Goal: Communication & Community: Answer question/provide support

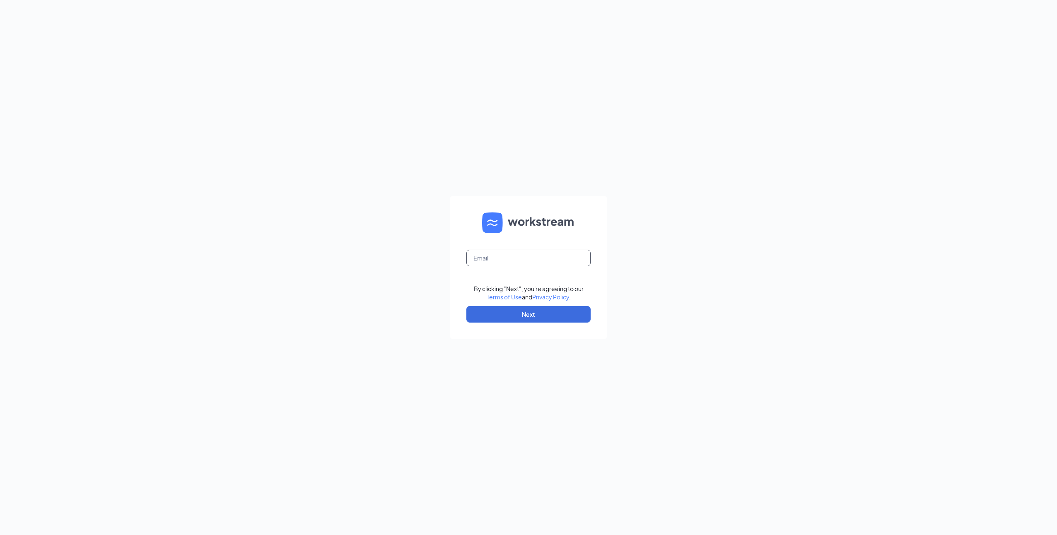
click at [492, 259] on input "text" at bounding box center [528, 258] width 124 height 17
type input "030343@clcrest.com"
click at [506, 314] on button "Next" at bounding box center [528, 314] width 124 height 17
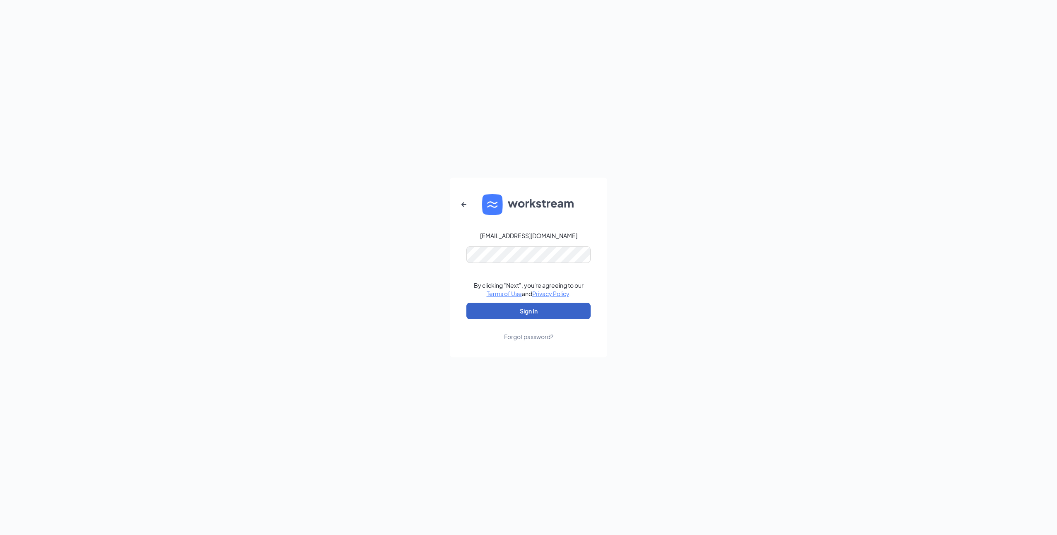
click at [525, 311] on button "Sign In" at bounding box center [528, 311] width 124 height 17
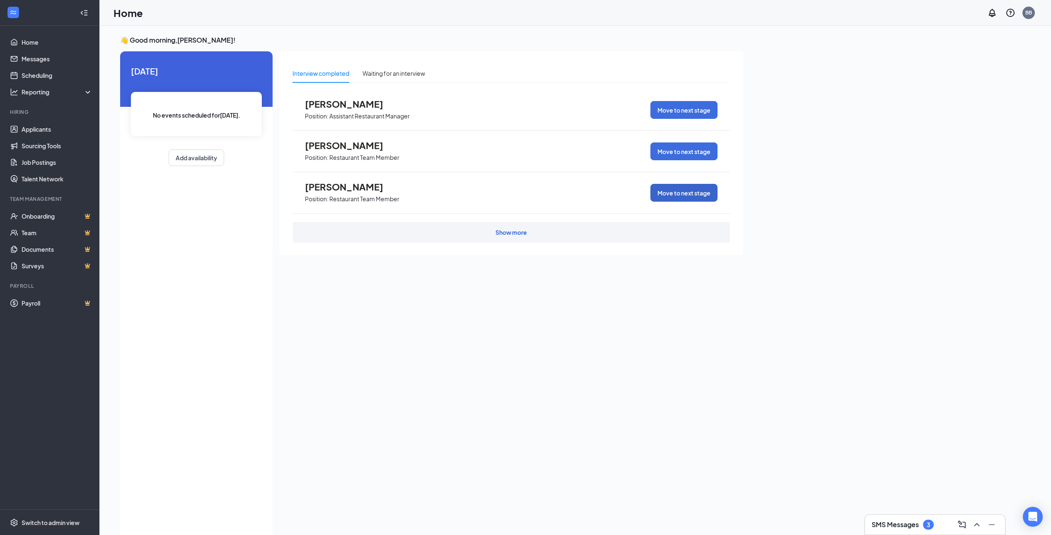
click at [686, 191] on button "Move to next stage" at bounding box center [683, 193] width 67 height 18
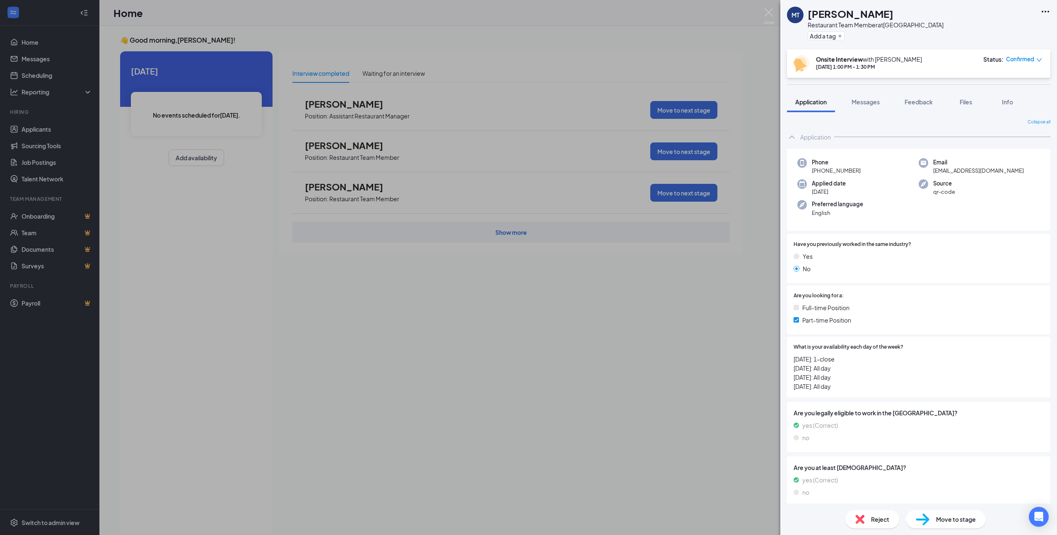
scroll to position [5, 0]
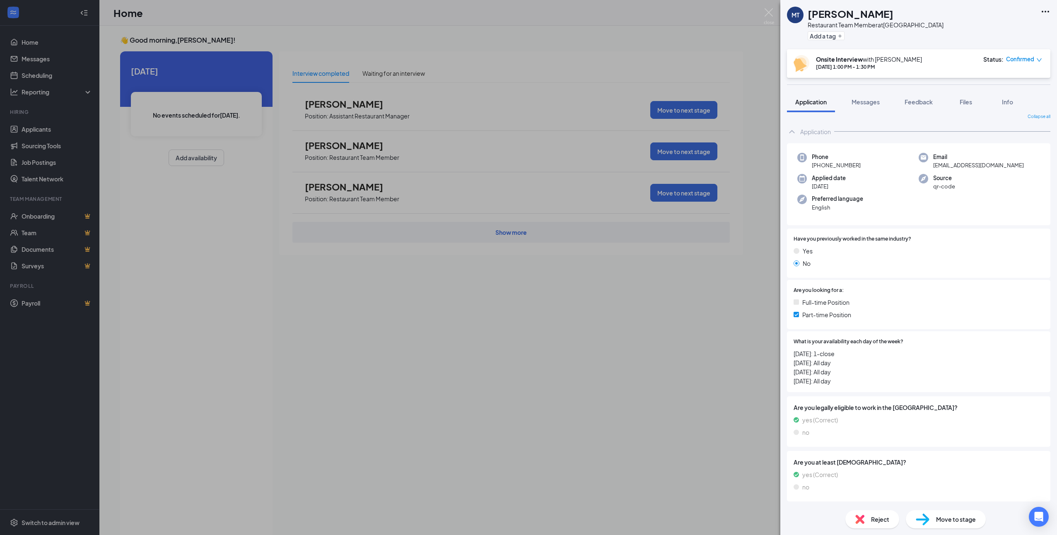
click at [950, 518] on span "Move to stage" at bounding box center [956, 519] width 40 height 9
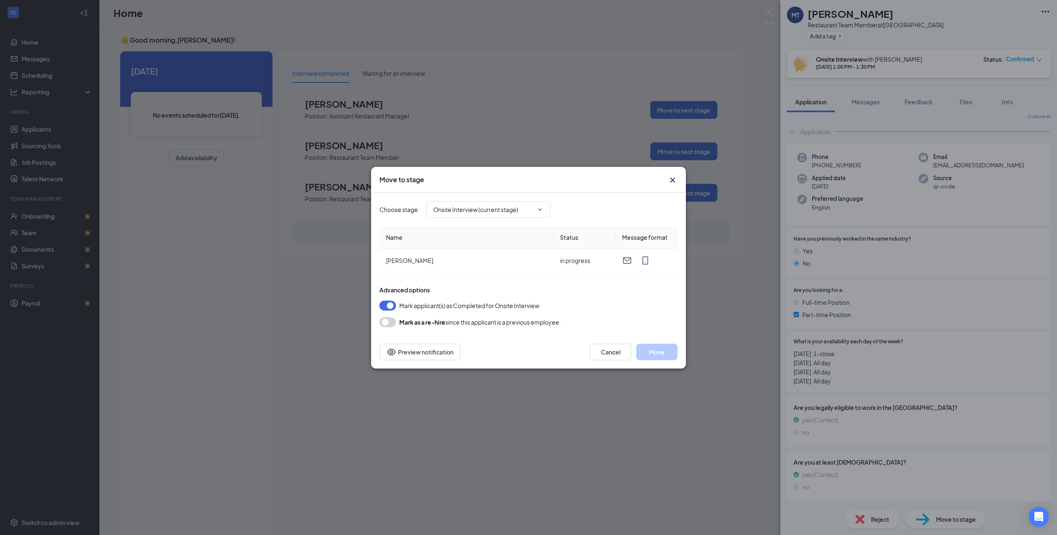
type input "Hiring Complete (final stage)"
click at [537, 209] on icon "ChevronDown" at bounding box center [540, 209] width 7 height 7
click at [542, 210] on icon "ChevronDown" at bounding box center [540, 209] width 7 height 7
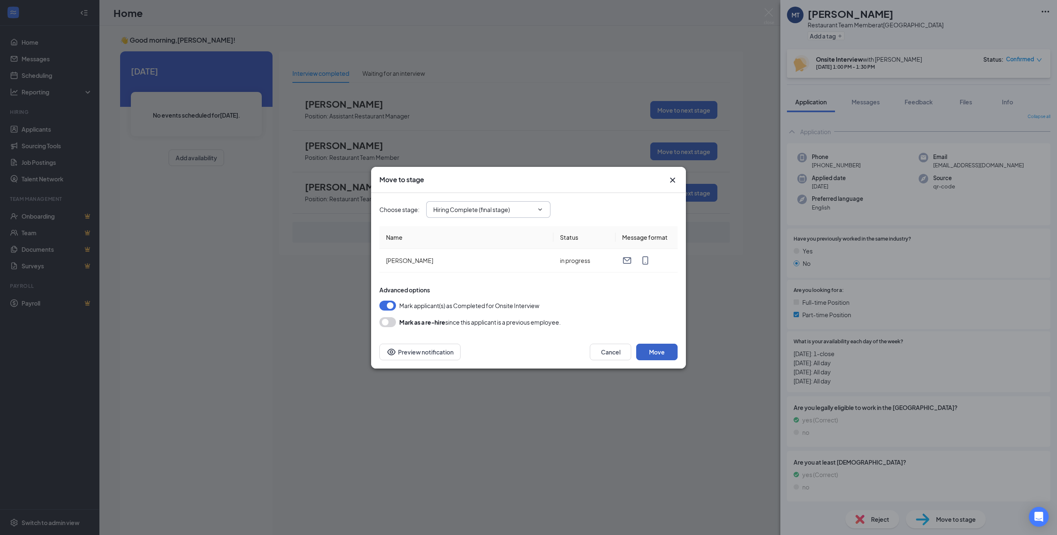
click at [656, 357] on button "Move" at bounding box center [656, 352] width 41 height 17
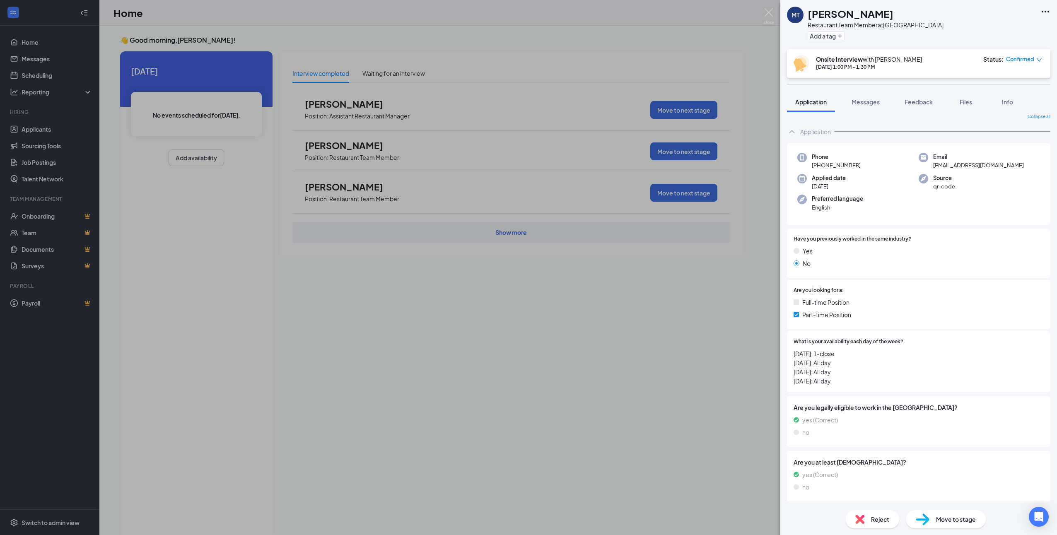
click at [189, 67] on div "MT Mackenzie Tulloch Restaurant Team Member at Belgrade Add a tag Onsite Interv…" at bounding box center [528, 267] width 1057 height 535
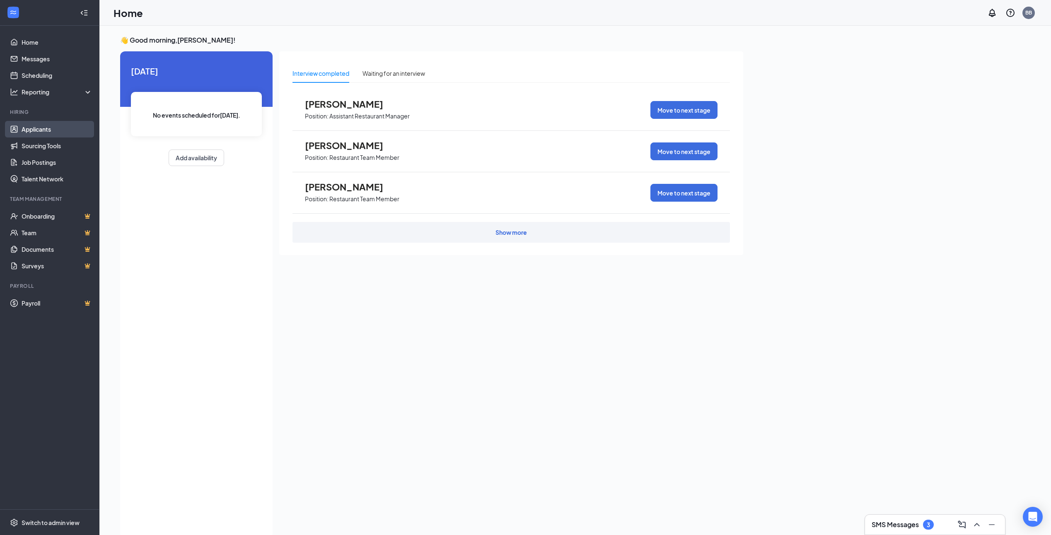
click at [49, 129] on link "Applicants" at bounding box center [57, 129] width 71 height 17
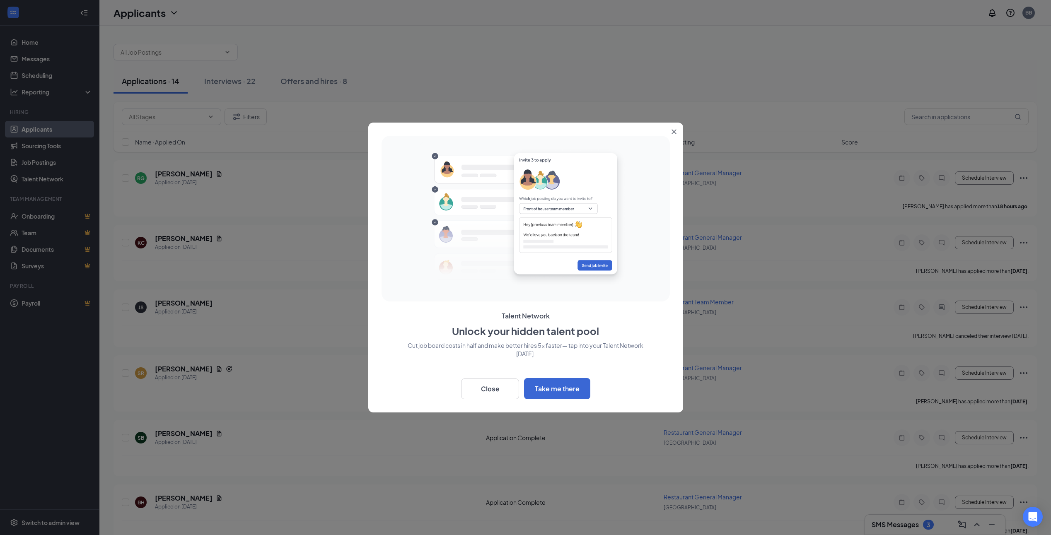
click at [676, 130] on icon "Close" at bounding box center [673, 131] width 5 height 5
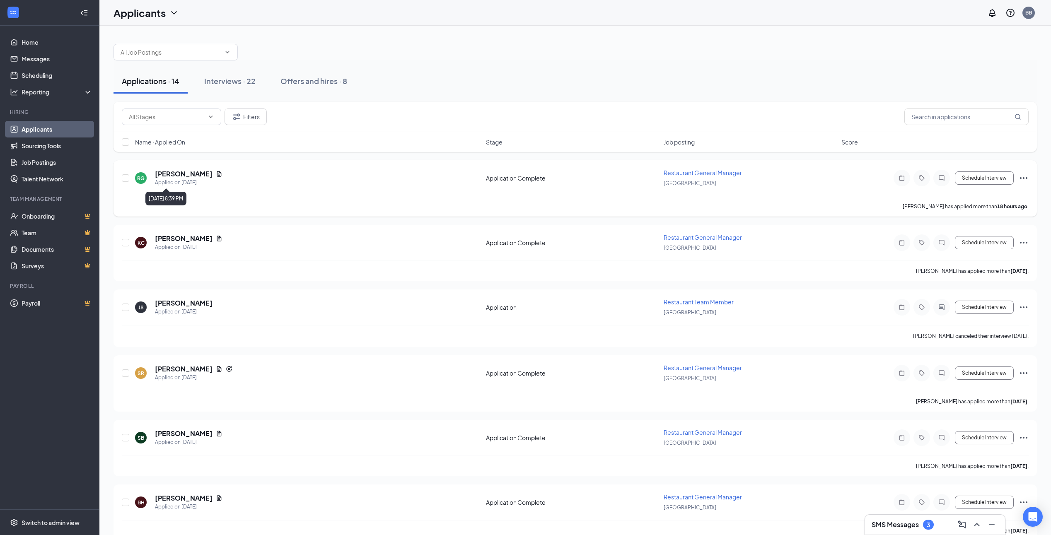
click at [168, 183] on div "Applied on [DATE]" at bounding box center [188, 182] width 67 height 8
click at [692, 173] on span "Restaurant General Manager" at bounding box center [702, 172] width 78 height 7
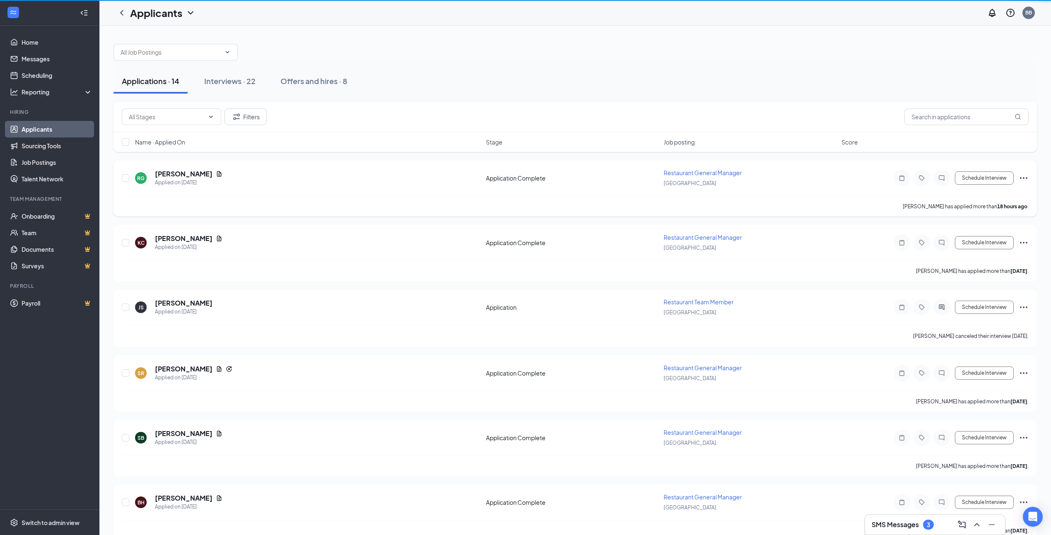
click at [692, 173] on span "Restaurant General Manager" at bounding box center [702, 172] width 78 height 7
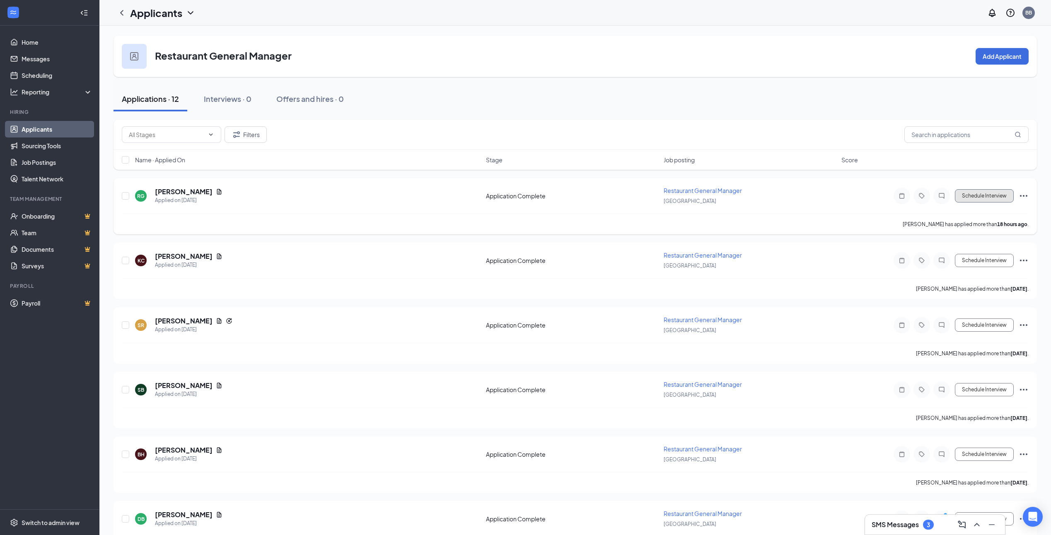
click at [974, 194] on button "Schedule Interview" at bounding box center [983, 195] width 59 height 13
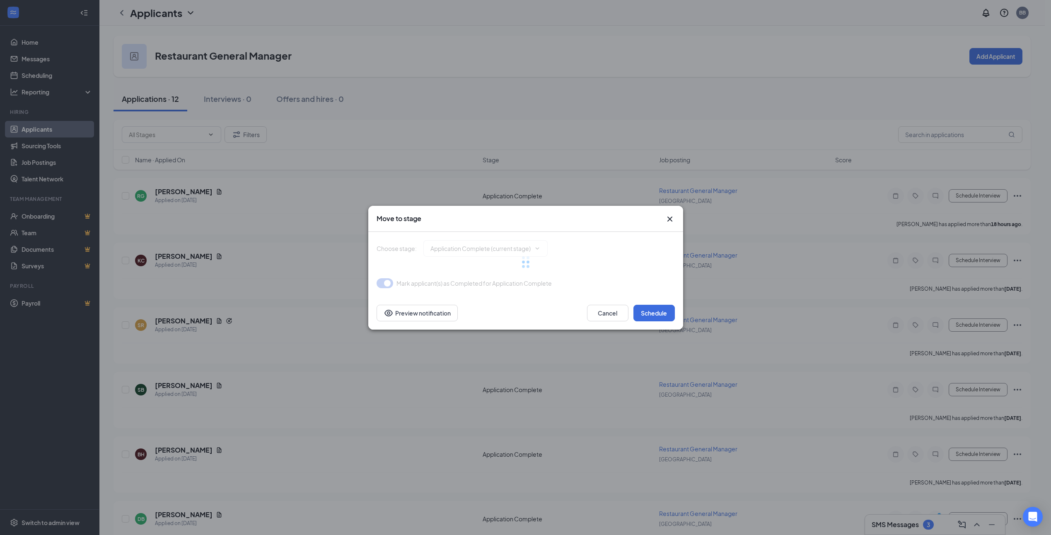
type input "Onsite Interview (next stage)"
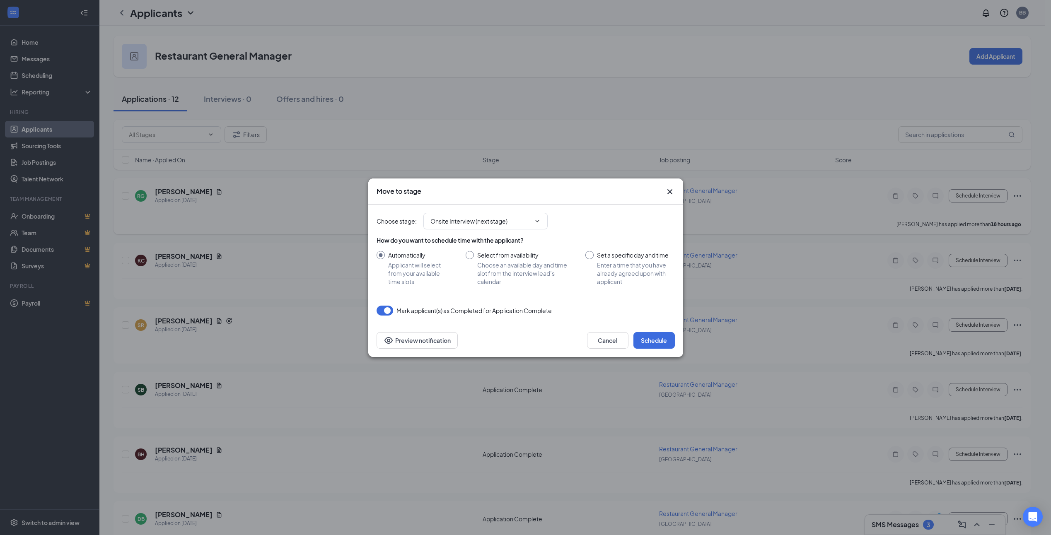
drag, startPoint x: 968, startPoint y: 192, endPoint x: 908, endPoint y: 212, distance: 63.0
click at [966, 192] on div "Move to stage Choose stage : Onsite Interview (next stage) How do you want to s…" at bounding box center [525, 267] width 1051 height 535
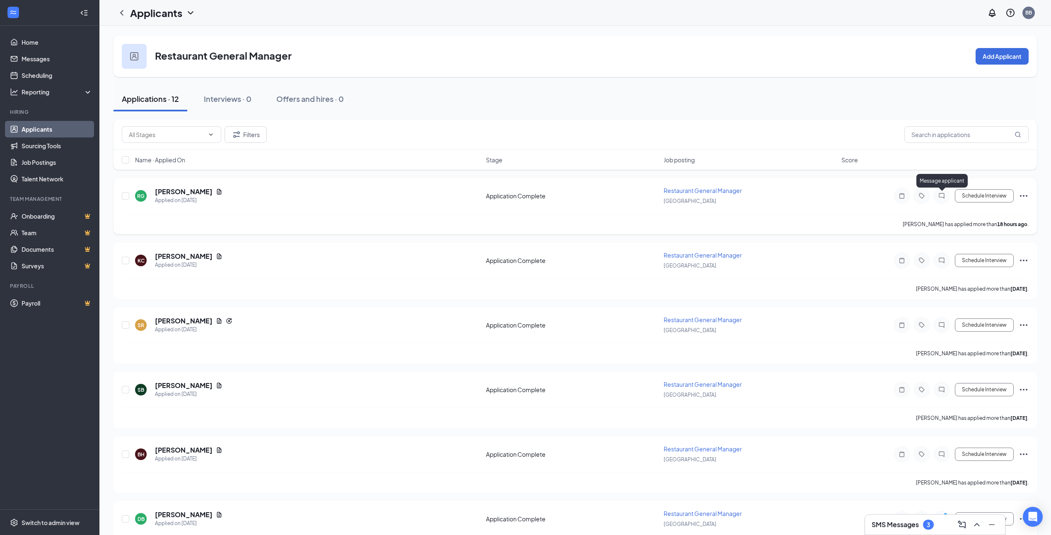
click at [941, 195] on icon "ChatInactive" at bounding box center [941, 196] width 10 height 7
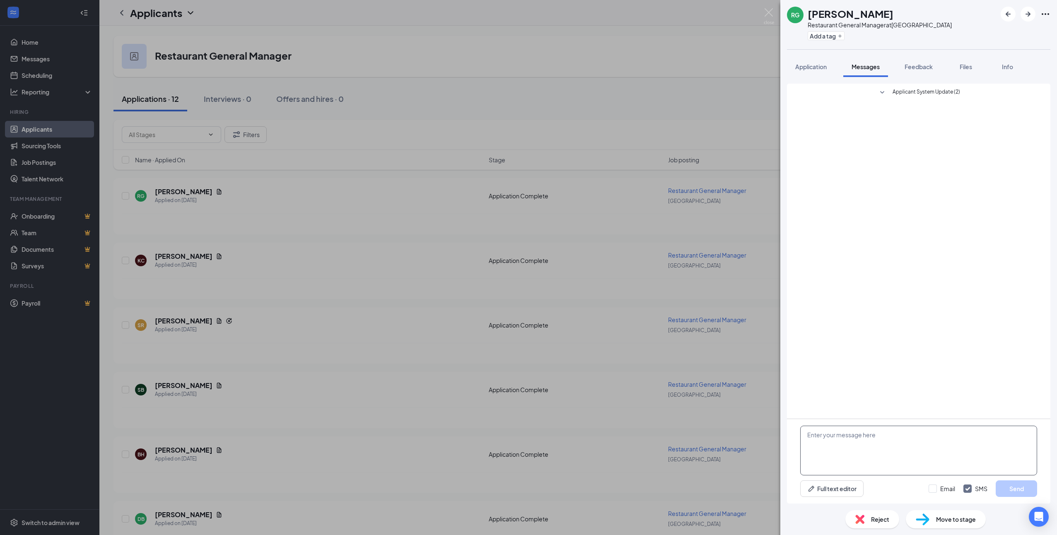
click at [822, 437] on textarea at bounding box center [918, 451] width 237 height 50
drag, startPoint x: 973, startPoint y: 434, endPoint x: 977, endPoint y: 435, distance: 4.8
click at [975, 434] on textarea "Hello Riley, Are you actually applying for the RGM position or Just normal team…" at bounding box center [918, 451] width 237 height 50
drag, startPoint x: 973, startPoint y: 434, endPoint x: 993, endPoint y: 446, distance: 24.1
click at [974, 434] on textarea "Hello Riley, Are you actually applying for the RGM position or Just normal team…" at bounding box center [918, 451] width 237 height 50
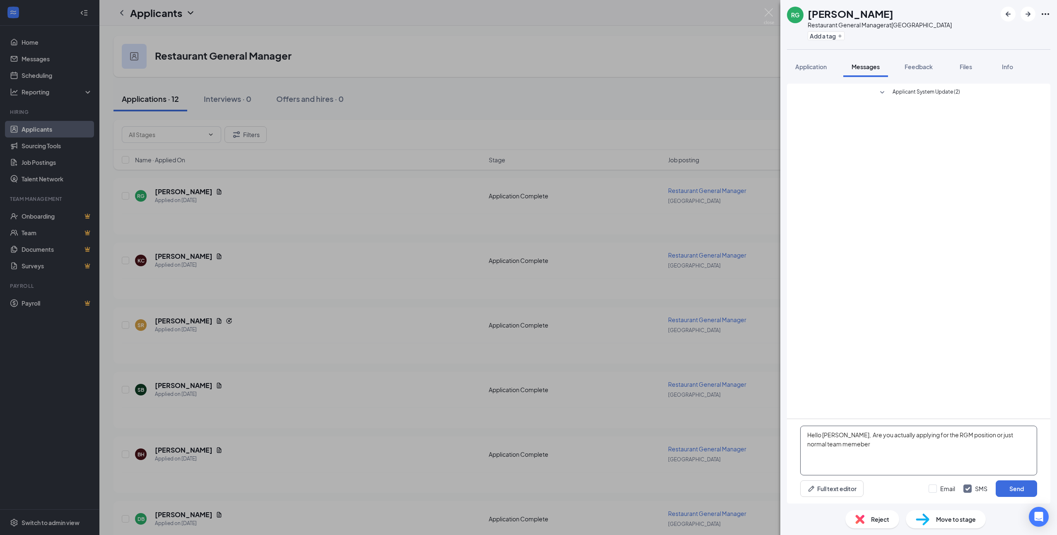
click at [839, 444] on textarea "Hello Riley, Are you actually applying for the RGM position or just normal team…" at bounding box center [918, 451] width 237 height 50
click at [962, 445] on textarea "Hello Riley, Are you actually applying for the RGM position or just normal team…" at bounding box center [918, 451] width 237 height 50
type textarea "Hello [PERSON_NAME], Are you actually applying for the RGM position or just nor…"
click at [1022, 488] on button "Send" at bounding box center [1015, 488] width 41 height 17
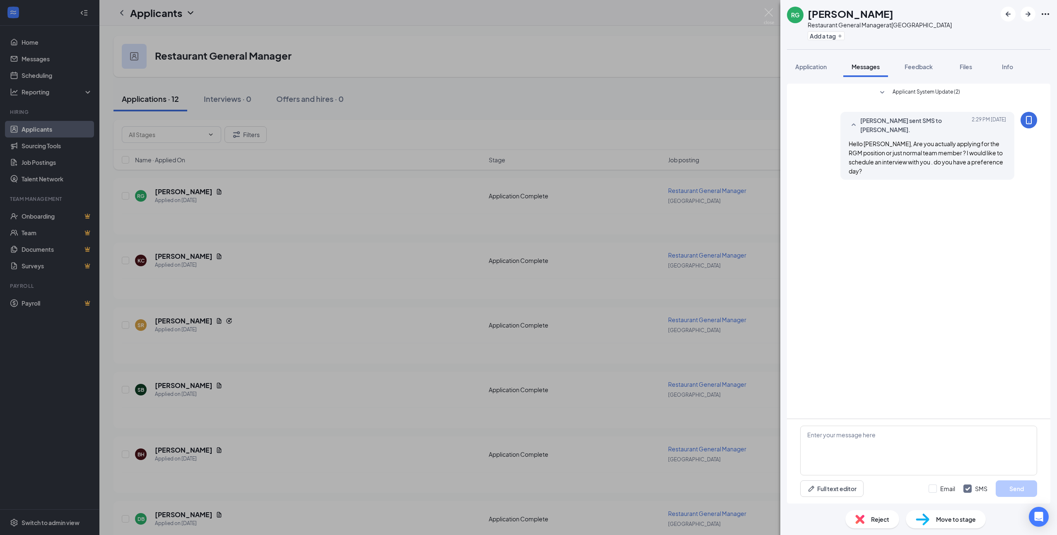
click at [694, 229] on div "RG Riley Gibbons Restaurant General Manager at Belgrade Add a tag Application M…" at bounding box center [528, 267] width 1057 height 535
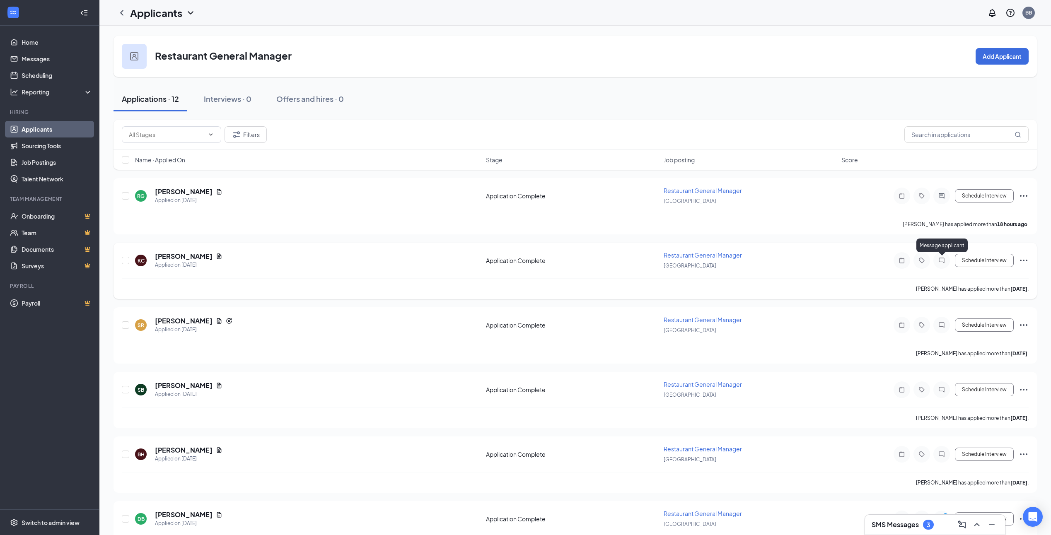
click at [940, 261] on icon "ChatInactive" at bounding box center [941, 260] width 10 height 7
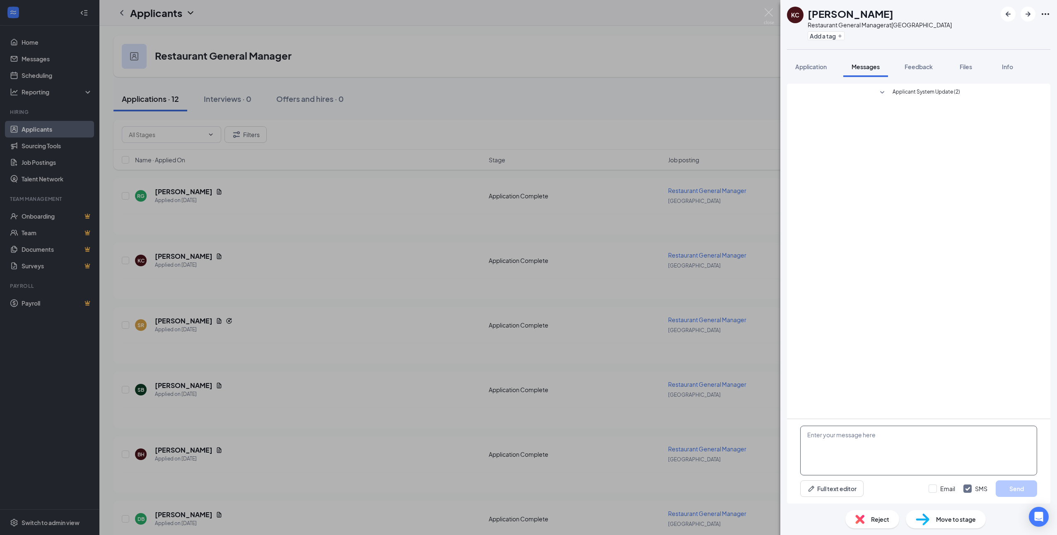
click at [825, 436] on textarea at bounding box center [918, 451] width 237 height 50
click at [810, 434] on textarea "hello Keith" at bounding box center [918, 451] width 237 height 50
click at [838, 434] on textarea "Hello Keith" at bounding box center [918, 451] width 237 height 50
type textarea "Hello Keith, when would be a good time for you to come in?"
click at [1015, 487] on button "Send" at bounding box center [1015, 488] width 41 height 17
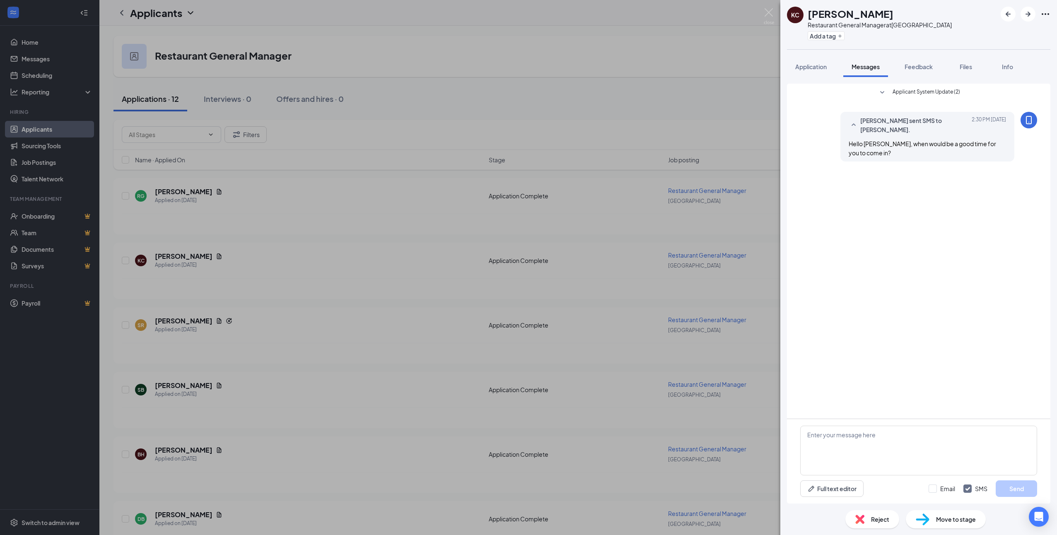
click at [696, 324] on div "KC Keith Coleman Restaurant General Manager at Belgrade Add a tag Application M…" at bounding box center [528, 267] width 1057 height 535
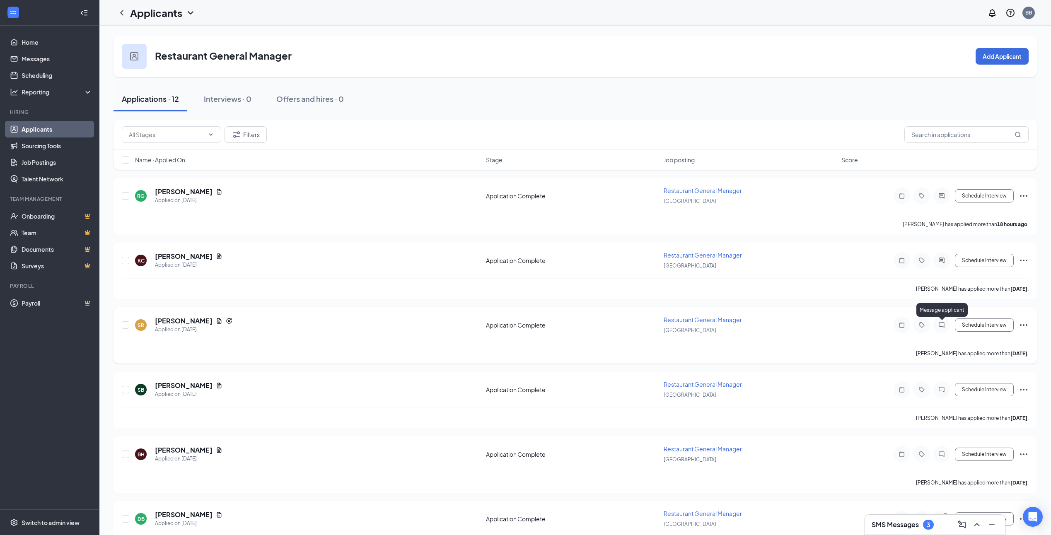
click at [943, 326] on icon "ChatInactive" at bounding box center [941, 325] width 10 height 7
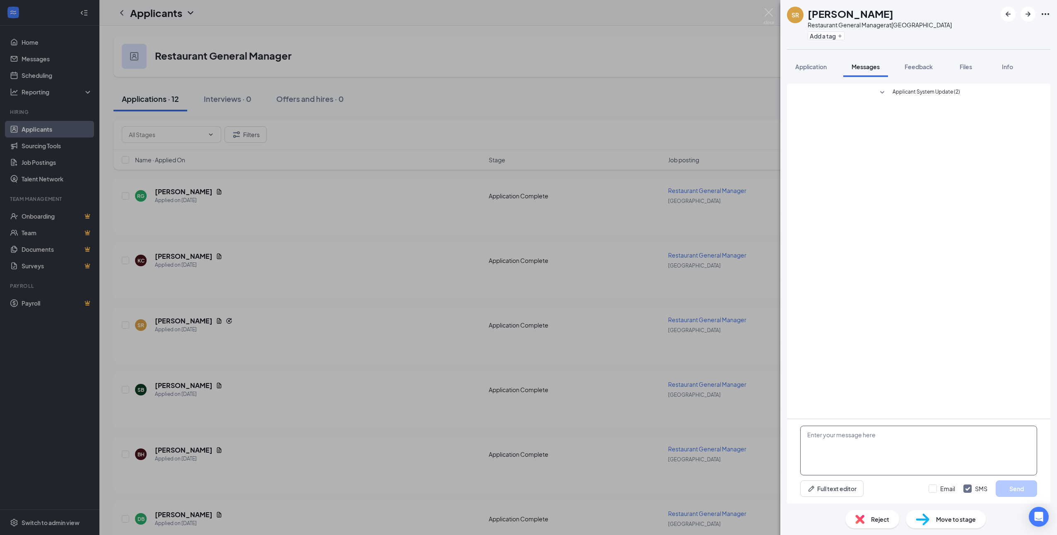
click at [818, 441] on textarea at bounding box center [918, 451] width 237 height 50
drag, startPoint x: 963, startPoint y: 434, endPoint x: 969, endPoint y: 437, distance: 6.3
click at [965, 436] on textarea "Hello Shana, when would be a good time for an interview" at bounding box center [918, 451] width 237 height 50
type textarea "Hello Shana, when would be a good time for an interview?"
click at [1034, 488] on button "Send" at bounding box center [1015, 488] width 41 height 17
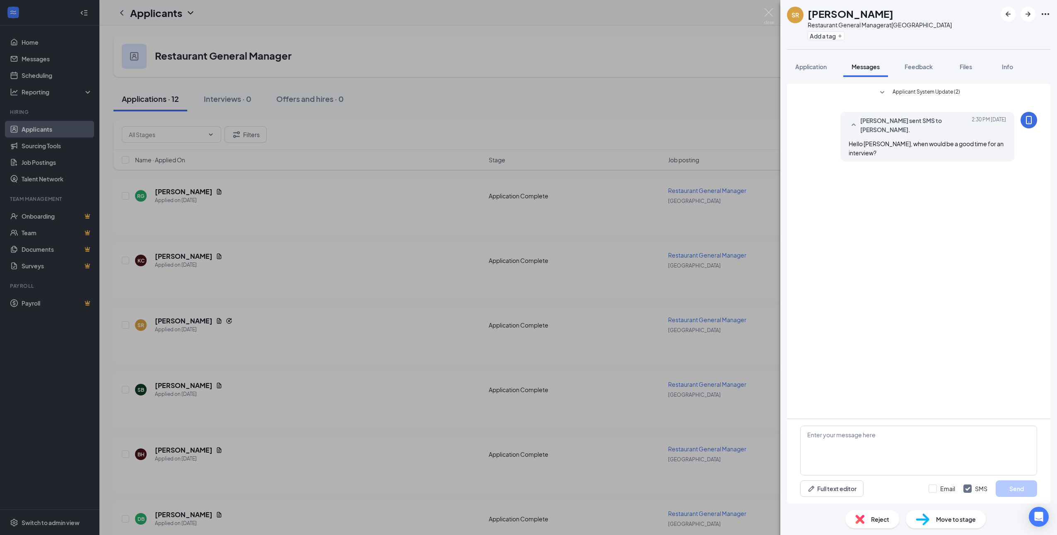
click at [689, 385] on div "SR shana Redd Restaurant General Manager at Belgrade Add a tag Application Mess…" at bounding box center [528, 267] width 1057 height 535
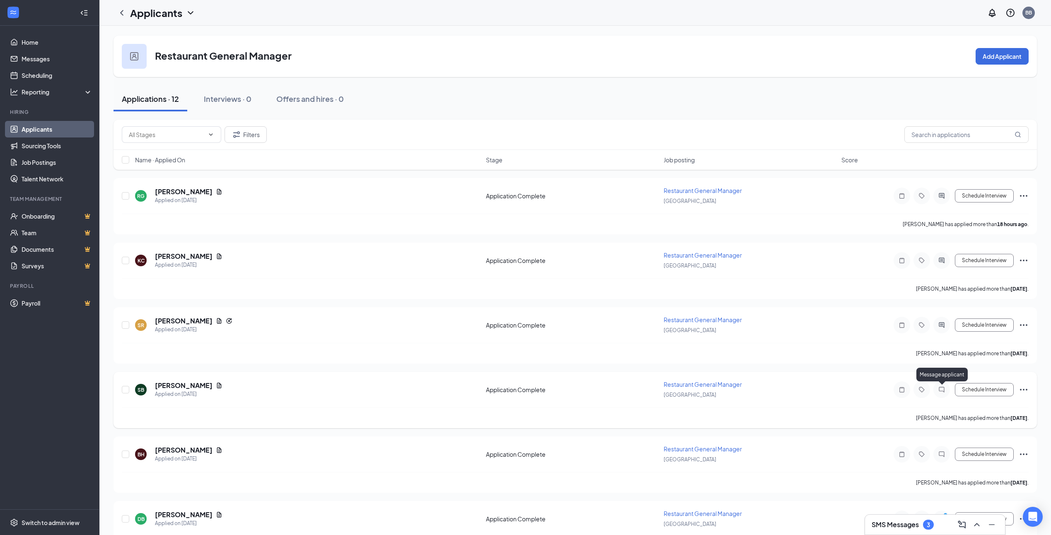
click at [940, 390] on icon "ChatInactive" at bounding box center [941, 389] width 10 height 7
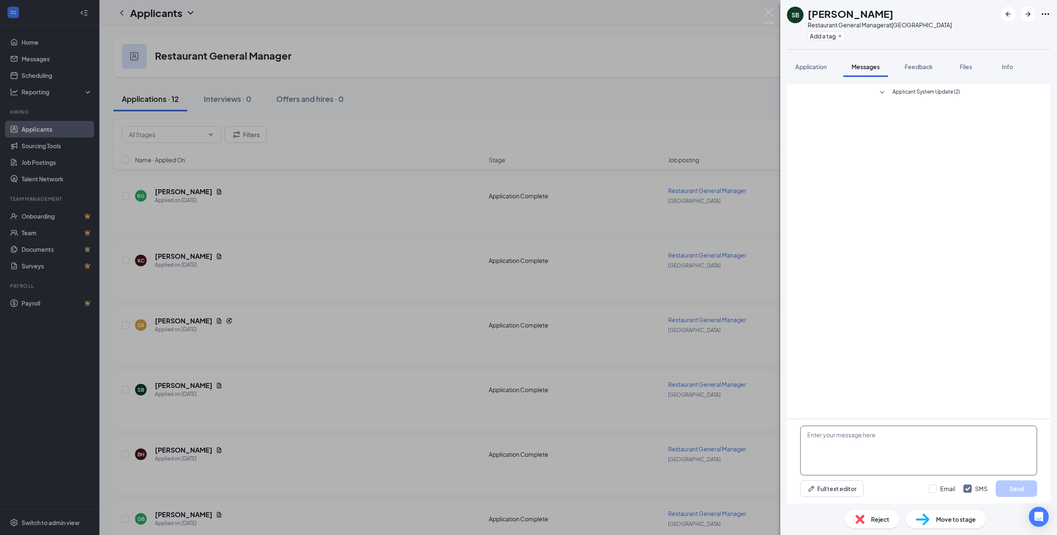
click at [819, 437] on textarea at bounding box center [918, 451] width 237 height 50
drag, startPoint x: 844, startPoint y: 436, endPoint x: 858, endPoint y: 438, distance: 13.4
click at [856, 432] on textarea "Hello Samantha" at bounding box center [918, 451] width 237 height 50
type textarea "Hello Samantha , if your still interested in an interview when would be good fo…"
click at [1017, 487] on button "Send" at bounding box center [1015, 488] width 41 height 17
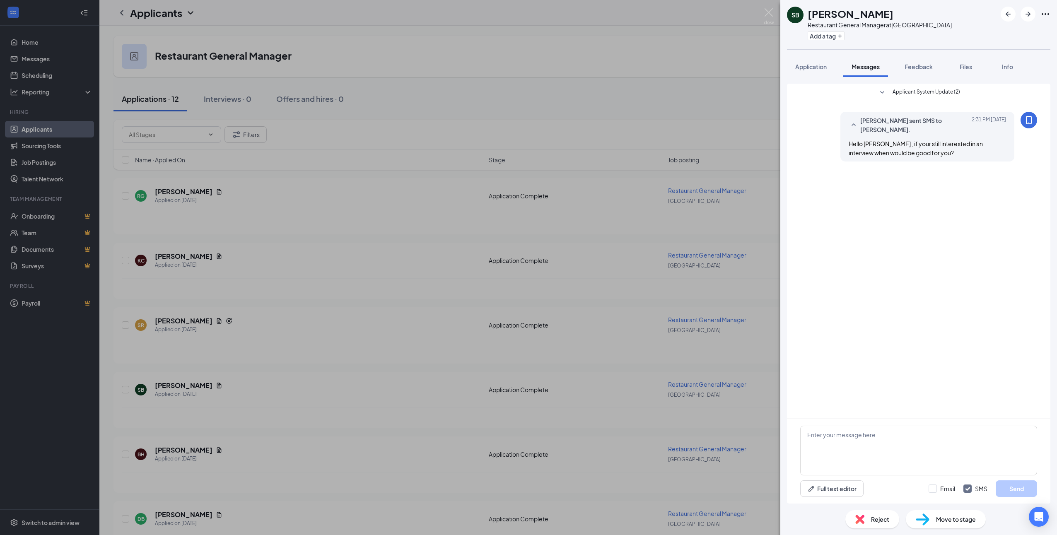
click at [392, 455] on div "SB Samantha Brown Restaurant General Manager at Belgrade Add a tag Application …" at bounding box center [528, 267] width 1057 height 535
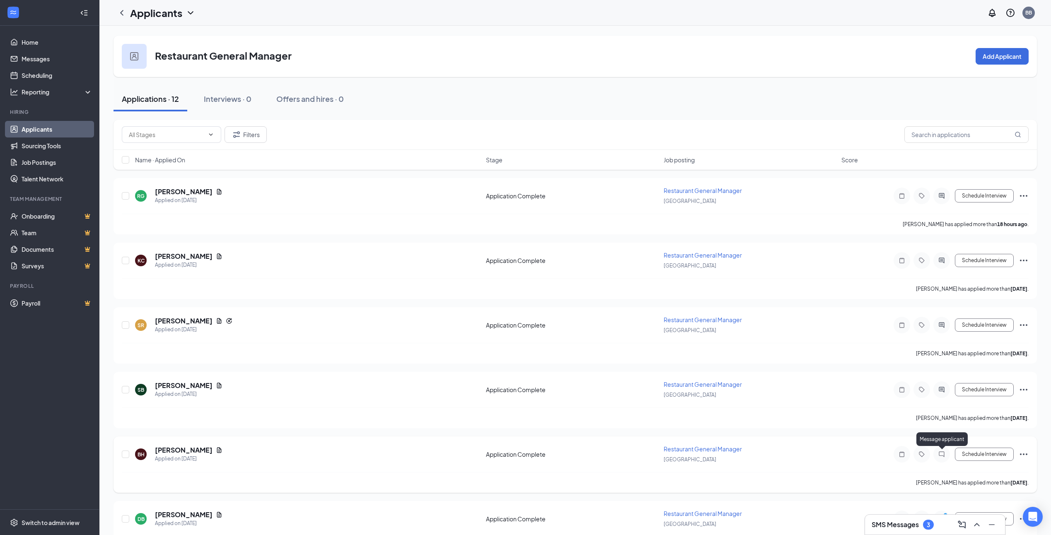
click at [940, 454] on icon "ChatInactive" at bounding box center [941, 454] width 10 height 7
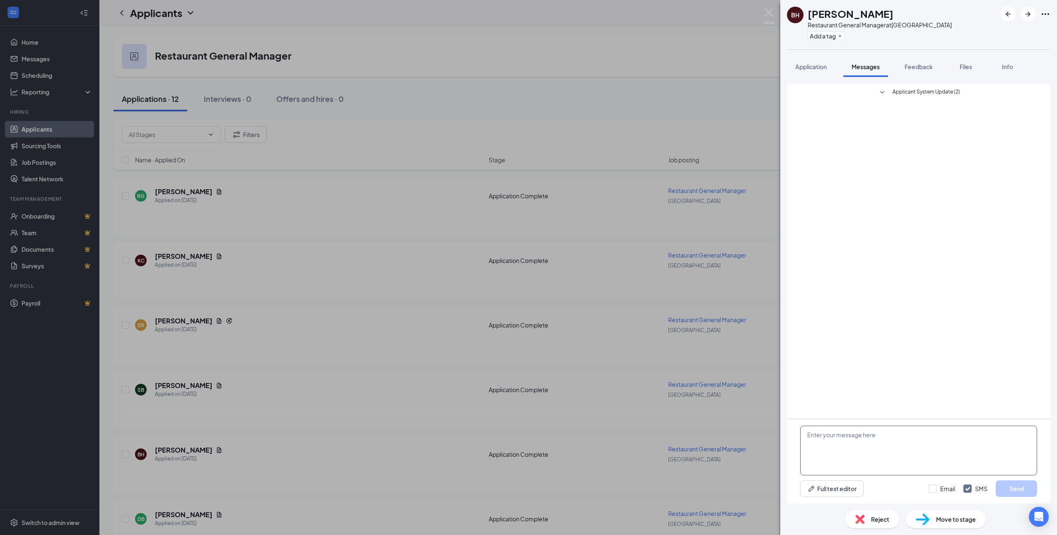
click at [822, 439] on textarea at bounding box center [918, 451] width 237 height 50
type textarea "Hello Brittney When would you like to come in?"
click at [1022, 486] on button "Send" at bounding box center [1015, 488] width 41 height 17
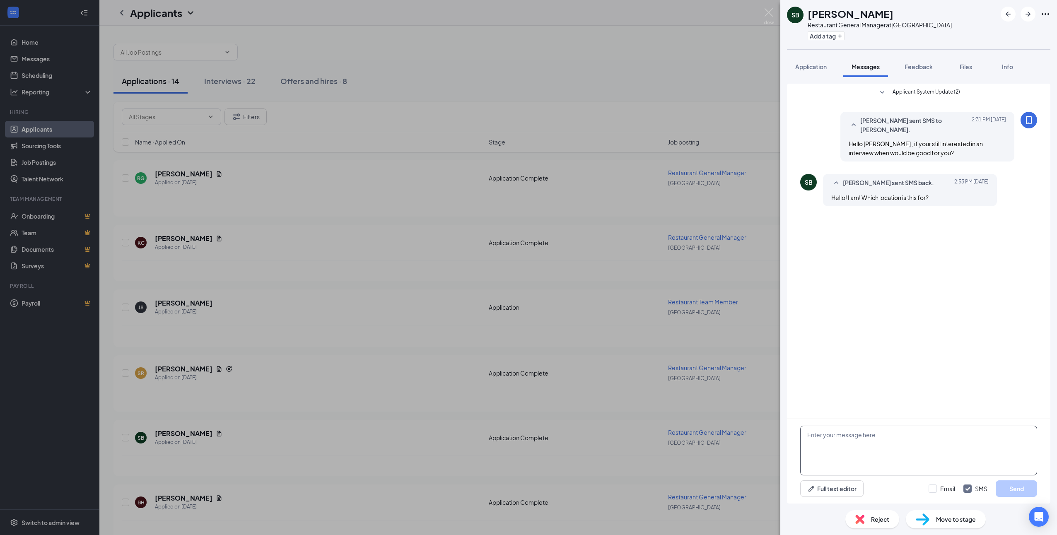
click at [818, 439] on textarea at bounding box center [918, 451] width 237 height 50
type textarea "[GEOGRAPHIC_DATA]"
click at [1015, 488] on button "Send" at bounding box center [1015, 488] width 41 height 17
